Goal: Task Accomplishment & Management: Use online tool/utility

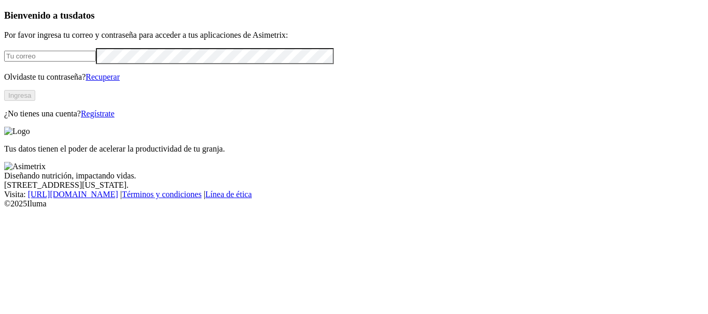
click at [96, 62] on input "email" at bounding box center [50, 56] width 92 height 11
type input "[PERSON_NAME][EMAIL_ADDRESS][PERSON_NAME][DOMAIN_NAME]"
click input "submit" at bounding box center [0, 0] width 0 height 0
